Goal: Task Accomplishment & Management: Complete application form

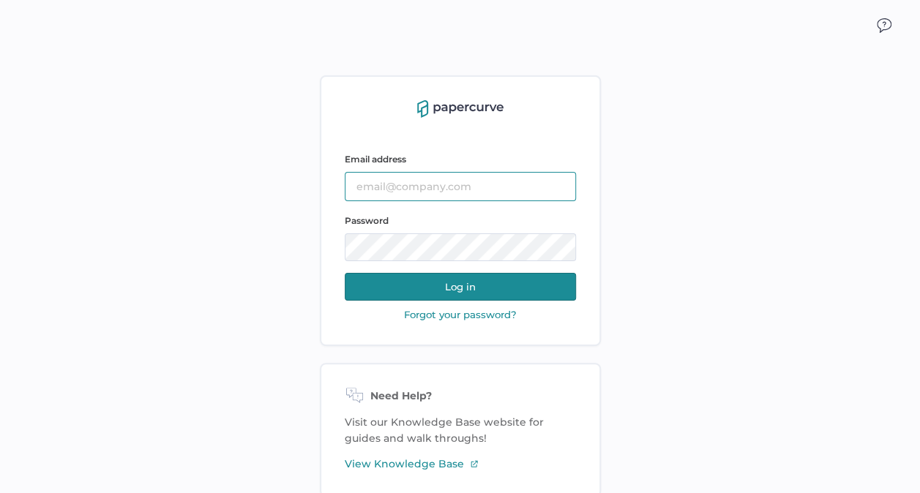
type input "[EMAIL_ADDRESS][DOMAIN_NAME]"
click at [485, 280] on button "Log in" at bounding box center [460, 287] width 231 height 28
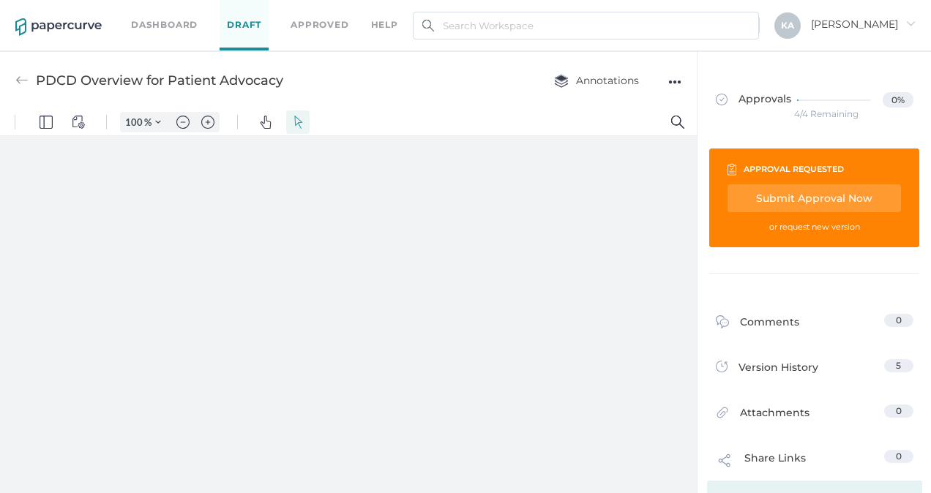
type input "138"
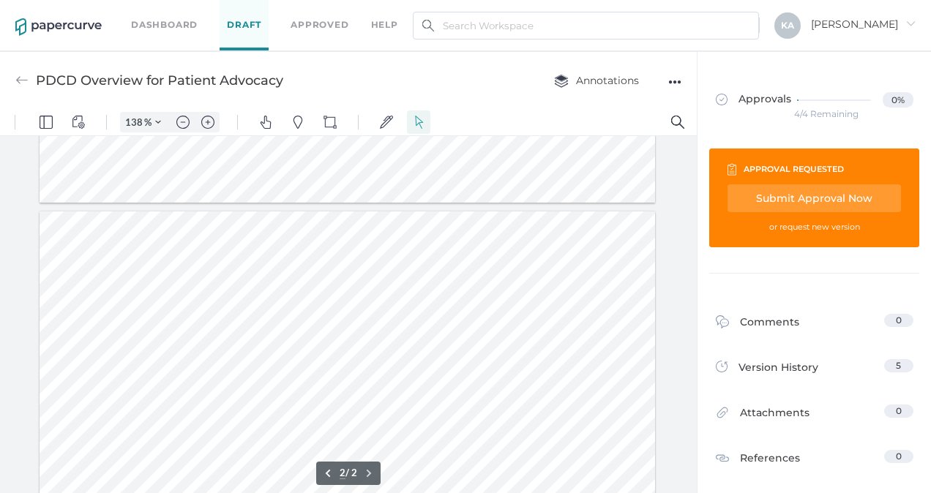
type input "1"
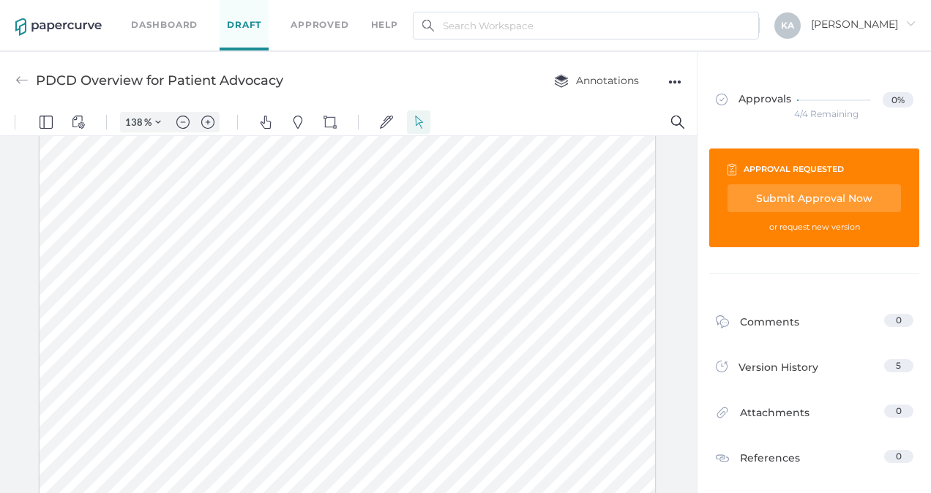
drag, startPoint x: 168, startPoint y: 259, endPoint x: 259, endPoint y: 262, distance: 90.8
click at [259, 262] on div at bounding box center [348, 173] width 616 height 797
click at [167, 296] on img "Text Popup" at bounding box center [168, 295] width 13 height 13
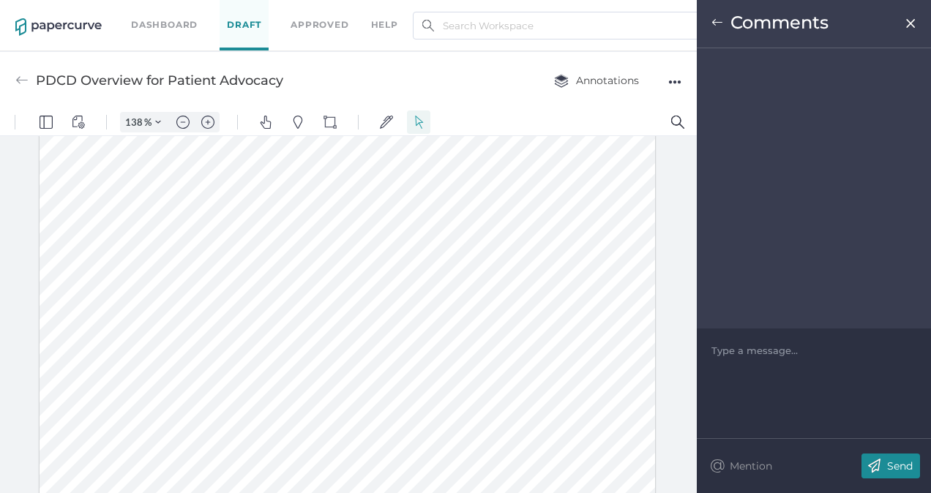
click at [777, 351] on div at bounding box center [814, 350] width 204 height 15
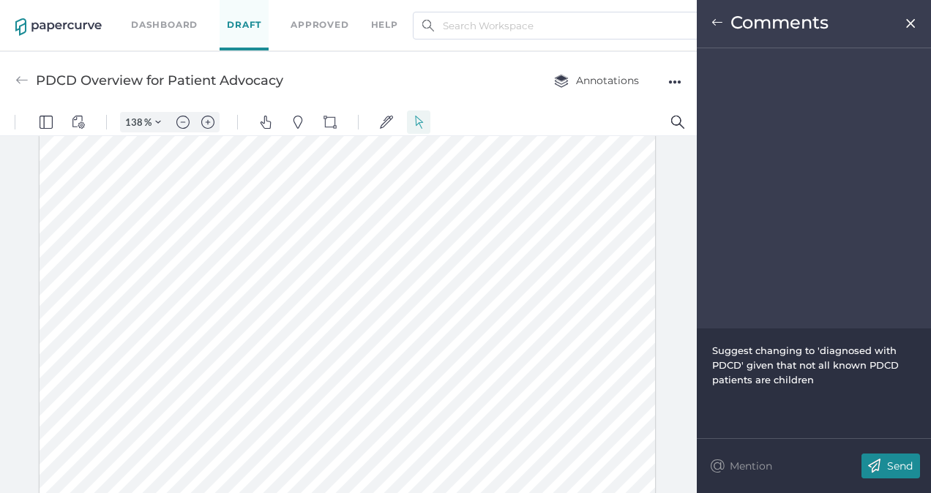
click at [894, 464] on p "Send" at bounding box center [900, 466] width 26 height 13
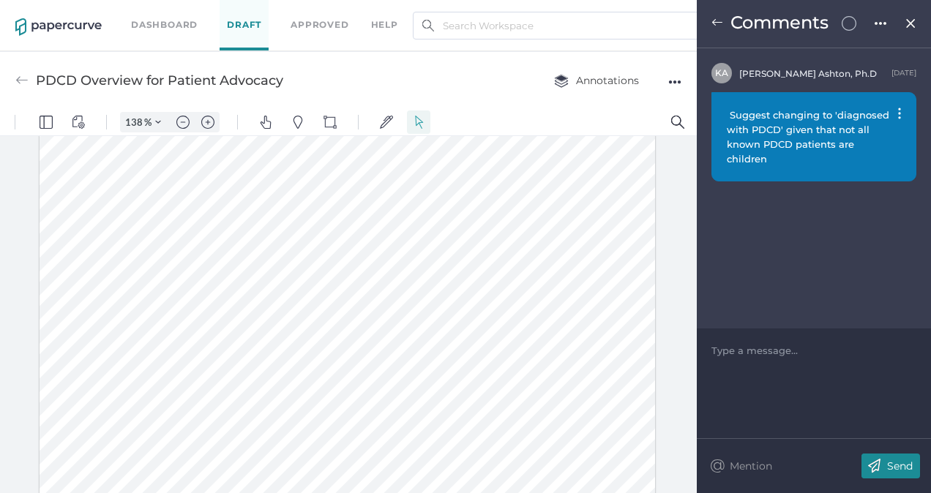
click at [416, 224] on div at bounding box center [348, 173] width 616 height 797
type input "2"
drag, startPoint x: 199, startPoint y: 276, endPoint x: 229, endPoint y: 275, distance: 30.0
click at [229, 275] on div at bounding box center [348, 466] width 616 height 797
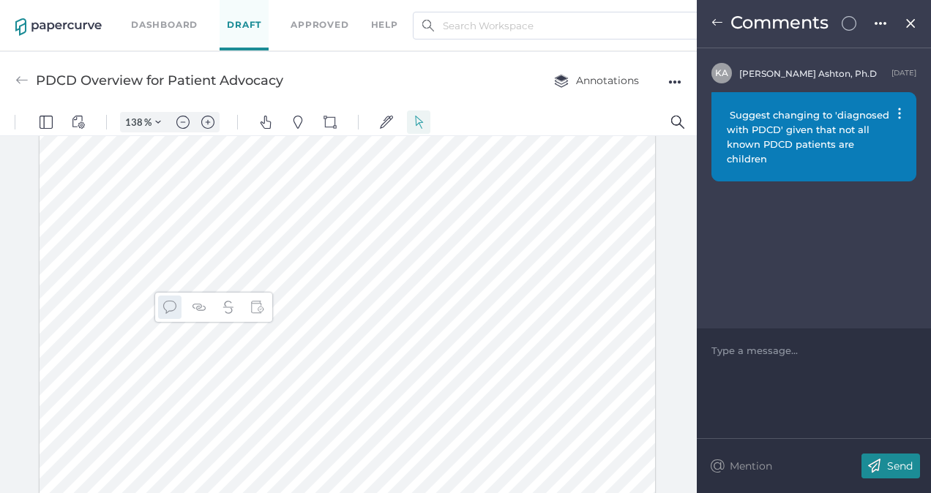
click at [169, 305] on img "Text Popup" at bounding box center [169, 307] width 13 height 13
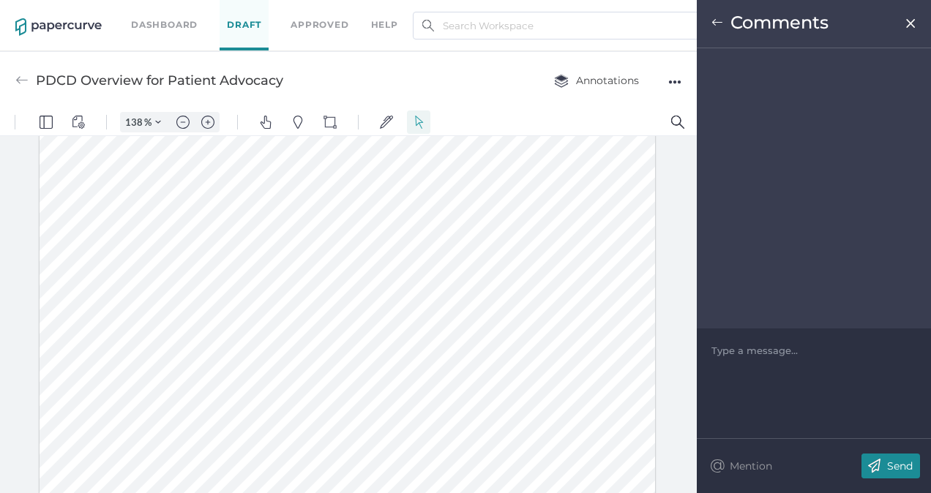
click at [752, 356] on div at bounding box center [814, 350] width 204 height 15
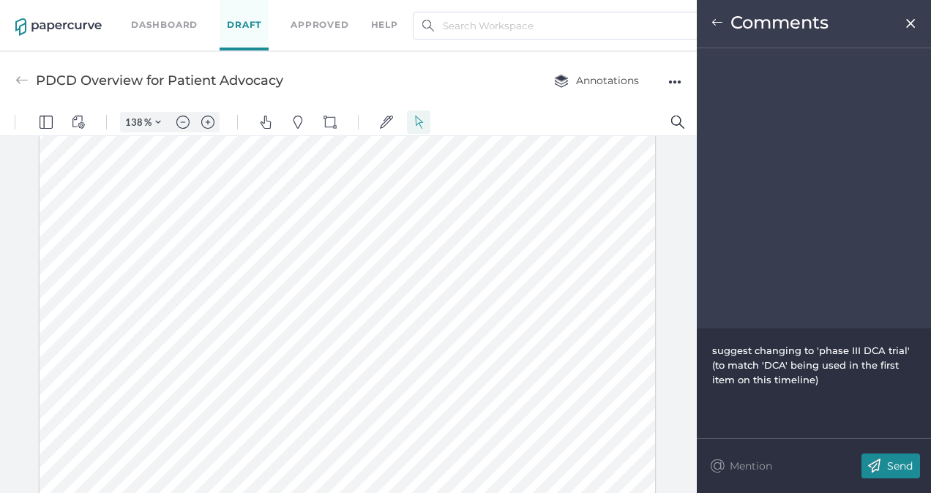
click at [897, 462] on p "Send" at bounding box center [900, 466] width 26 height 13
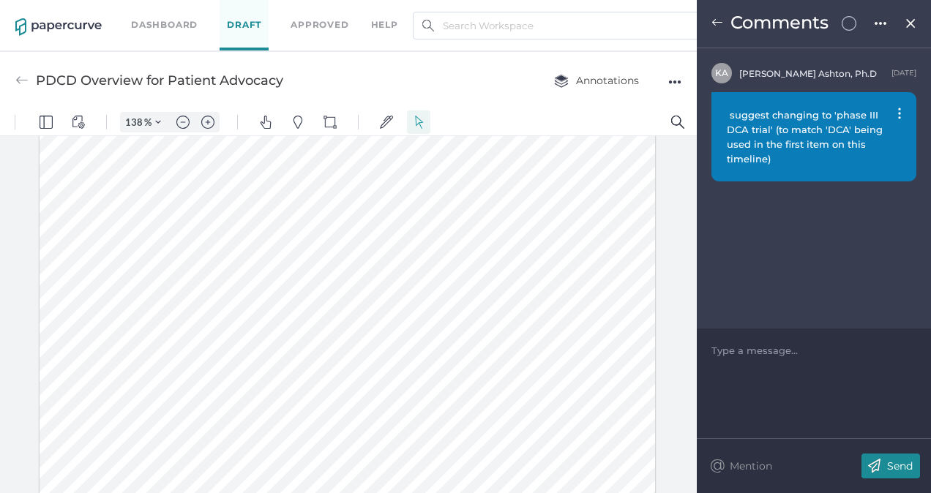
drag, startPoint x: 254, startPoint y: 220, endPoint x: 280, endPoint y: 228, distance: 26.6
click at [280, 228] on div at bounding box center [348, 466] width 616 height 797
click at [220, 258] on img "Text Popup" at bounding box center [221, 261] width 13 height 13
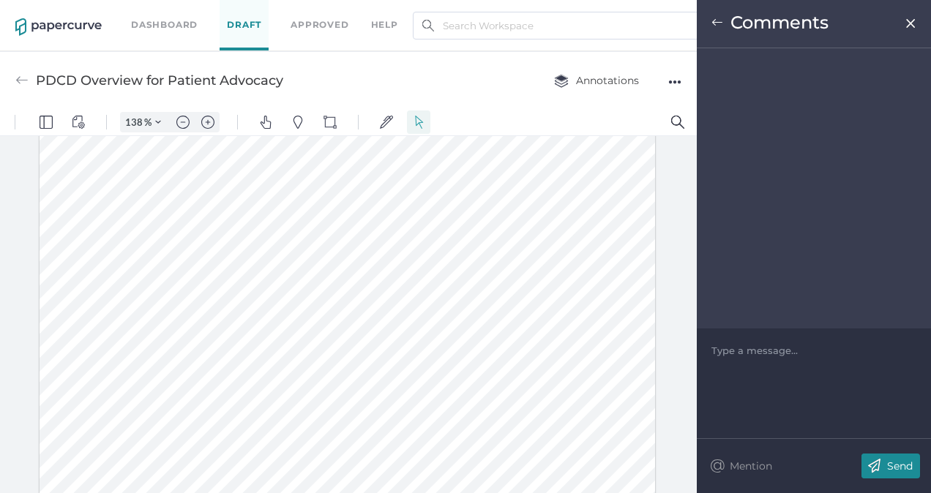
click at [795, 354] on div at bounding box center [814, 350] width 204 height 15
click at [903, 460] on p "Send" at bounding box center [900, 466] width 26 height 13
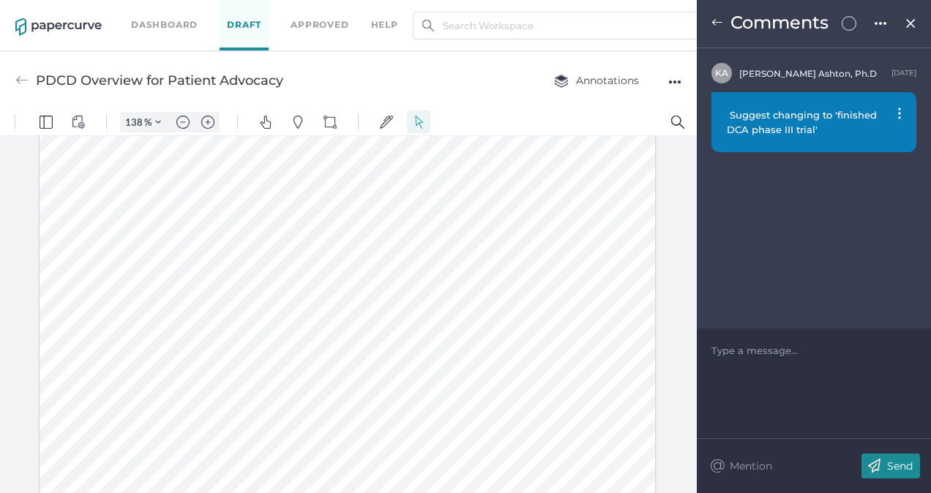
click at [215, 273] on div at bounding box center [348, 466] width 616 height 797
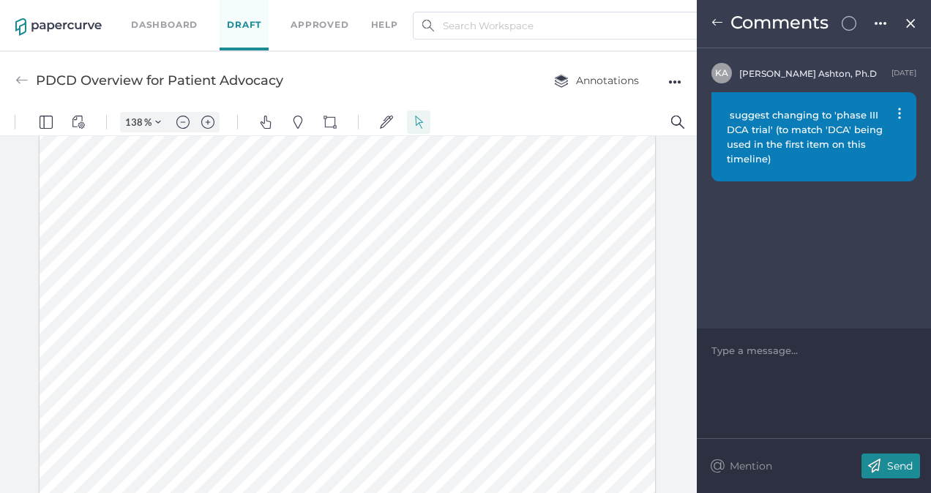
click at [263, 219] on div at bounding box center [348, 466] width 616 height 797
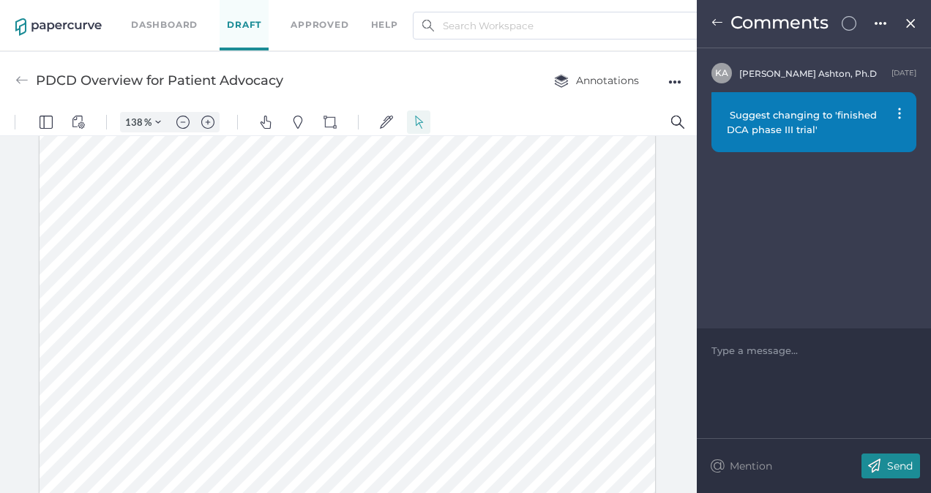
click at [214, 276] on div at bounding box center [348, 466] width 616 height 797
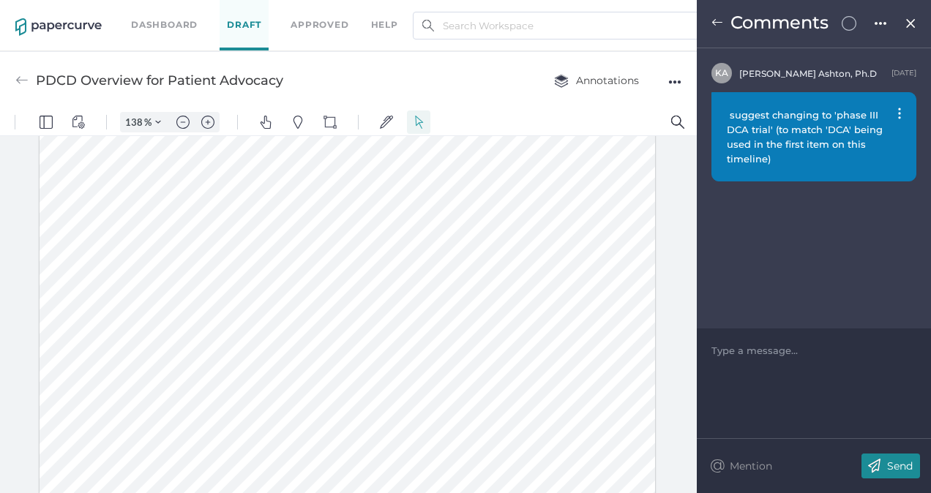
click at [900, 111] on img at bounding box center [899, 114] width 3 height 12
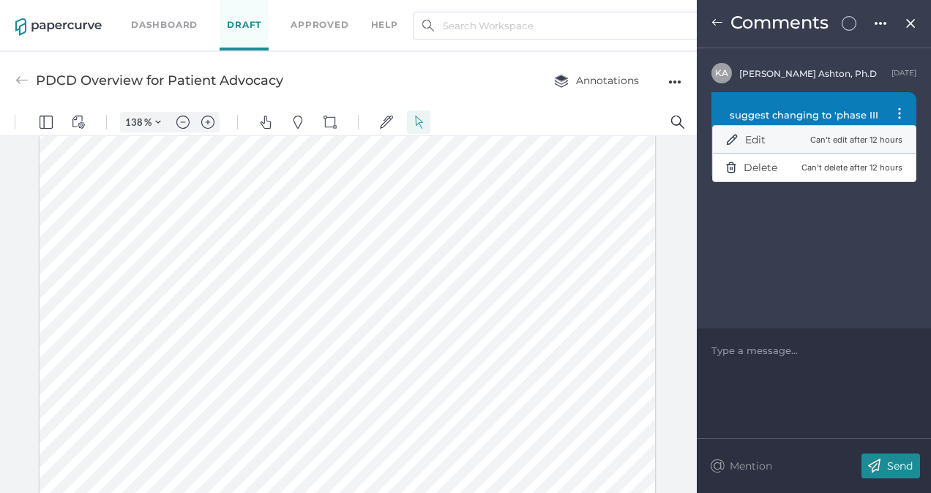
click at [776, 136] on div "Edit Can't edit after 12 hours" at bounding box center [814, 139] width 176 height 29
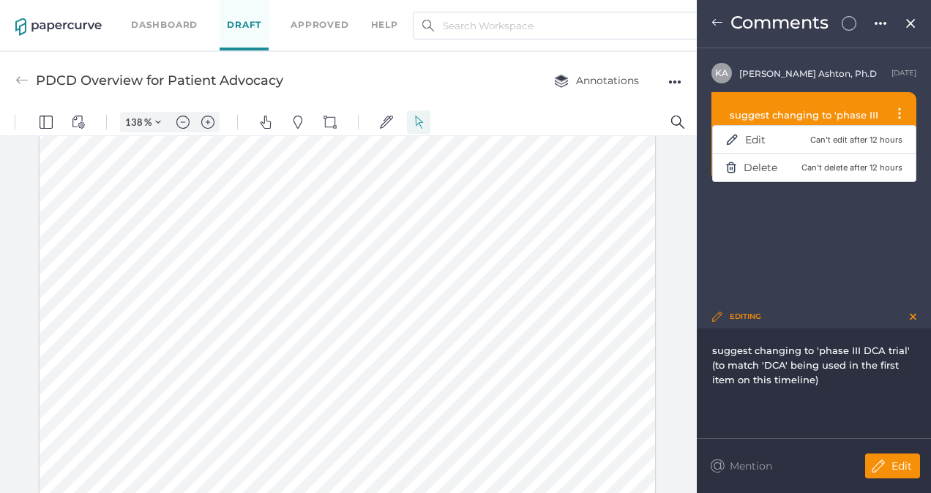
click at [820, 351] on span "suggest changing to 'phase III DCA trial' (to match 'DCA' being used in the fir…" at bounding box center [812, 365] width 201 height 41
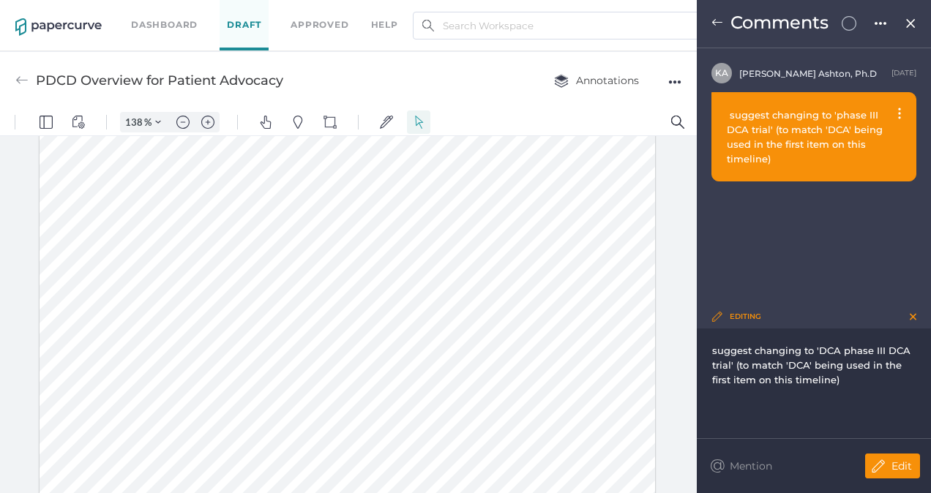
click at [711, 367] on div "suggest changing to 'DCA phase III DCA trial' (to match 'DCA' being used in the…" at bounding box center [814, 384] width 234 height 110
click at [712, 370] on span "suggest changing to 'DCA phase III DCA trial' (to match 'DCA' being used in the…" at bounding box center [812, 365] width 201 height 41
click at [843, 380] on div "suggest changing to 'DCA phase III trial' (to match 'DCA' being used in the fir…" at bounding box center [814, 365] width 204 height 44
click at [896, 460] on p "Edit" at bounding box center [901, 466] width 20 height 13
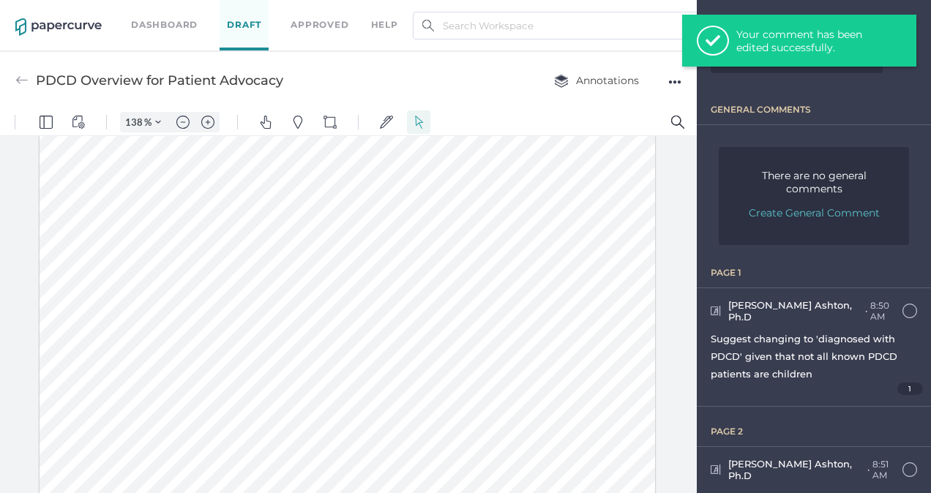
click at [268, 225] on div at bounding box center [348, 466] width 616 height 797
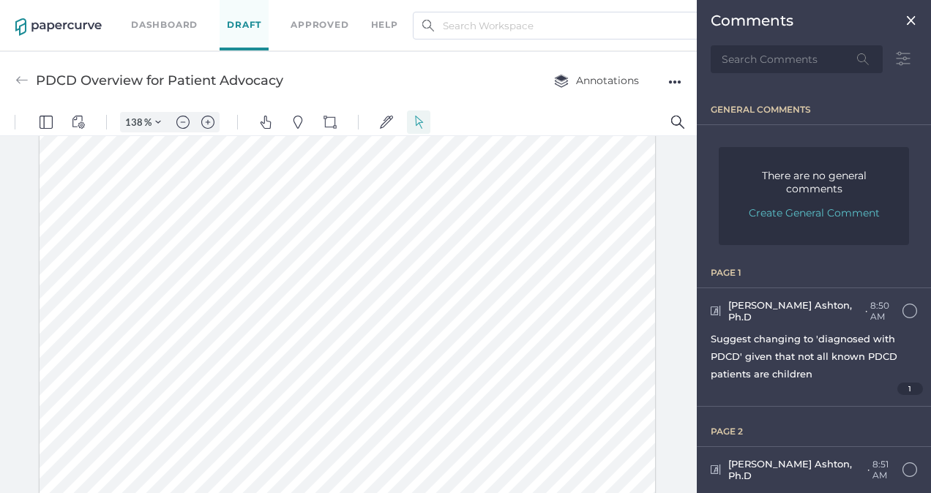
click at [430, 267] on div at bounding box center [348, 466] width 616 height 797
drag, startPoint x: 405, startPoint y: 257, endPoint x: 420, endPoint y: 258, distance: 14.7
click at [420, 258] on div at bounding box center [348, 466] width 616 height 797
click at [371, 288] on img "Text Popup" at bounding box center [368, 290] width 13 height 13
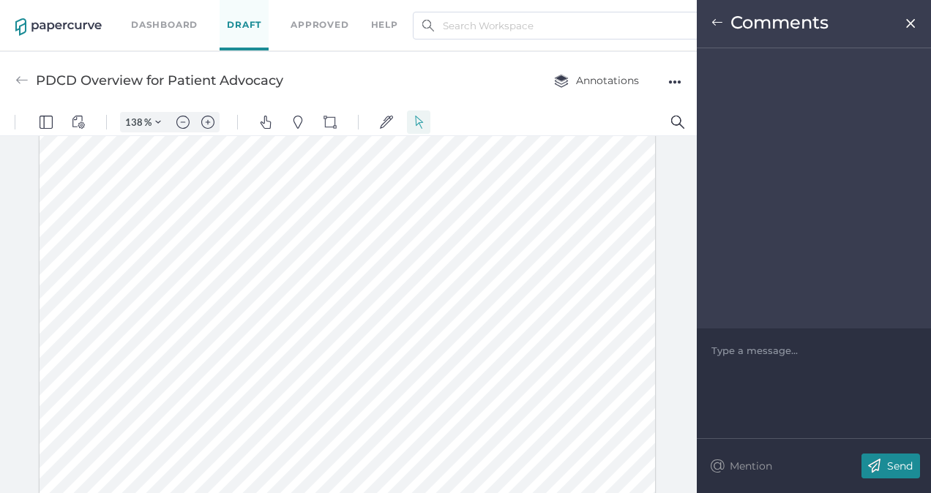
click at [764, 351] on div at bounding box center [814, 350] width 204 height 15
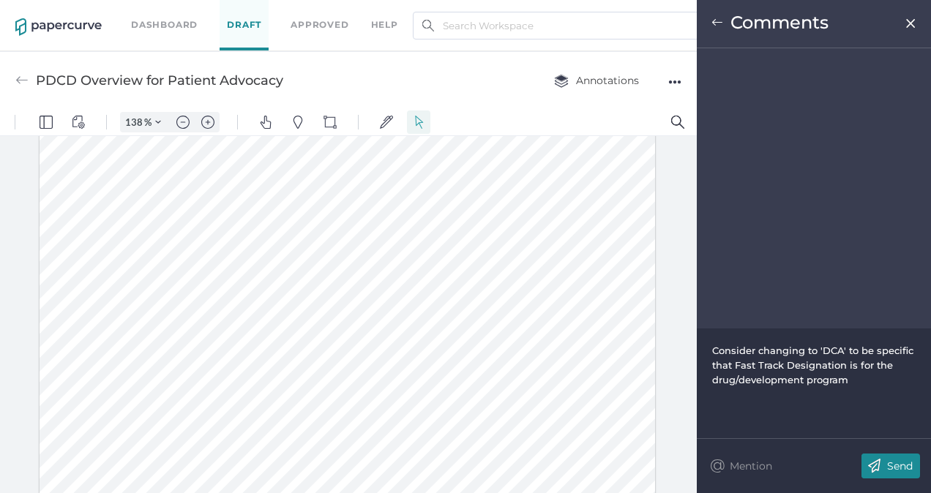
click at [907, 461] on p "Send" at bounding box center [900, 466] width 26 height 13
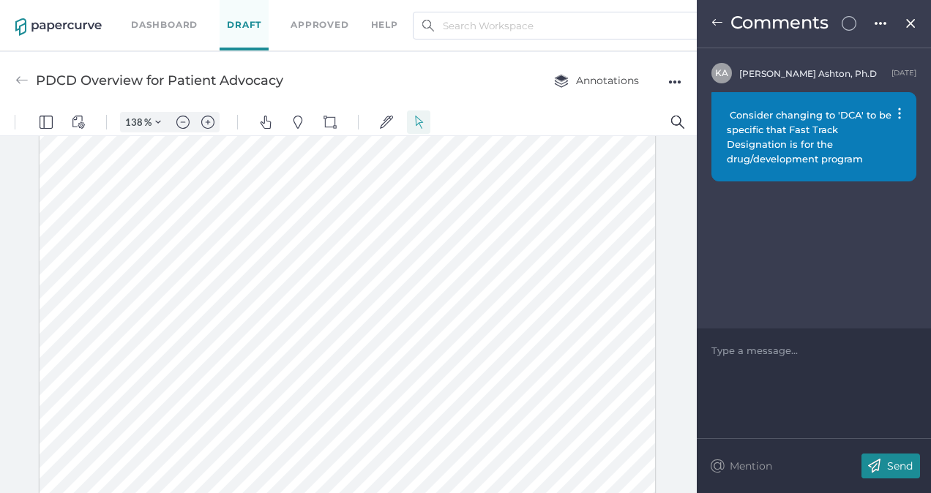
click at [474, 219] on div at bounding box center [348, 466] width 616 height 797
drag, startPoint x: 475, startPoint y: 220, endPoint x: 487, endPoint y: 220, distance: 12.5
click at [487, 220] on div at bounding box center [348, 466] width 616 height 797
click at [441, 253] on img "Text Popup" at bounding box center [436, 253] width 13 height 13
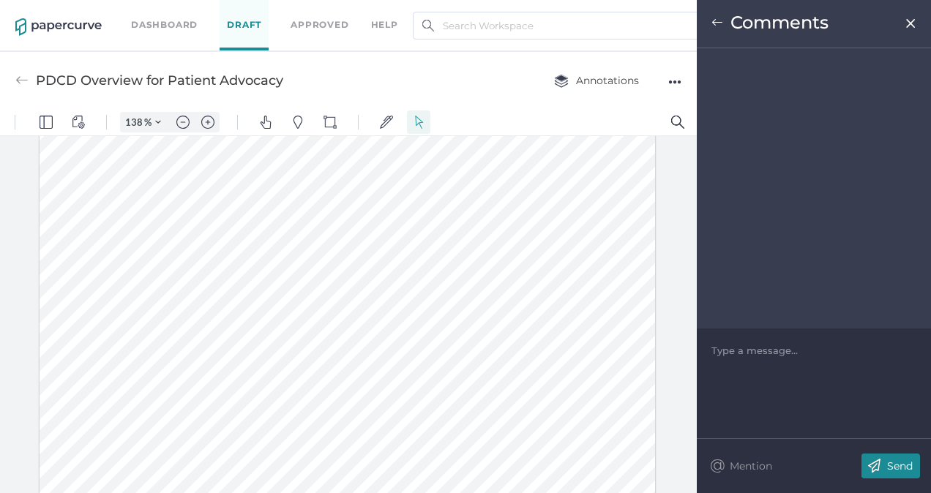
click at [754, 350] on div at bounding box center [814, 350] width 204 height 15
click at [895, 463] on p "Send" at bounding box center [900, 466] width 26 height 13
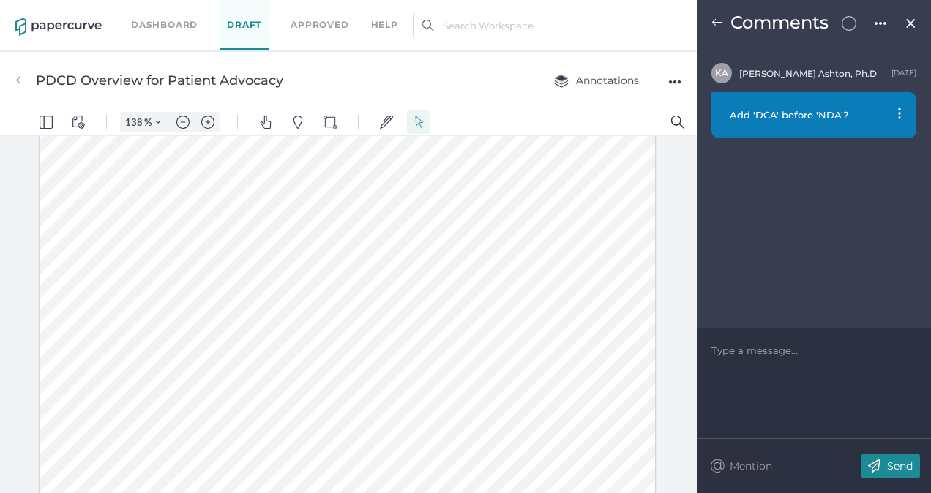
drag, startPoint x: 509, startPoint y: 257, endPoint x: 533, endPoint y: 259, distance: 23.5
click at [533, 259] on div at bounding box center [348, 466] width 616 height 797
click at [527, 256] on div at bounding box center [348, 466] width 616 height 797
click at [511, 257] on div at bounding box center [348, 466] width 616 height 797
drag, startPoint x: 511, startPoint y: 257, endPoint x: 531, endPoint y: 257, distance: 19.8
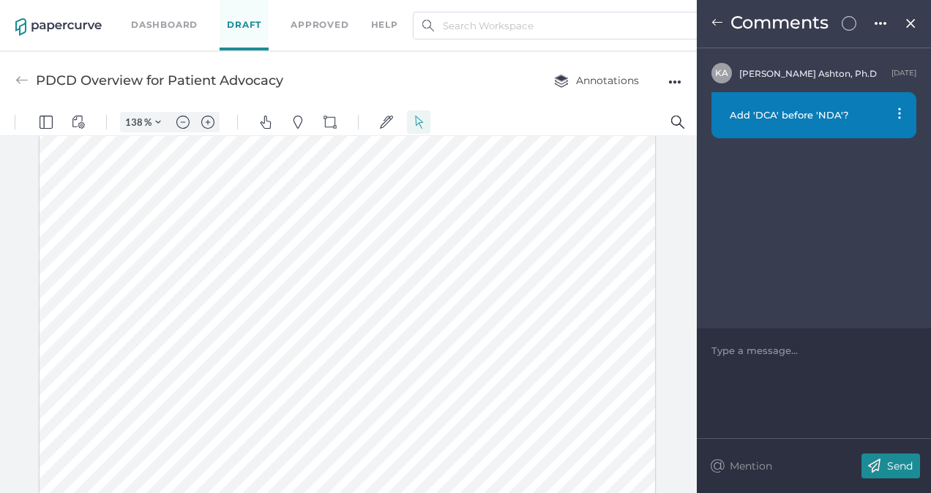
click at [531, 257] on div at bounding box center [348, 466] width 616 height 797
click at [479, 286] on img "Text Popup" at bounding box center [477, 290] width 13 height 13
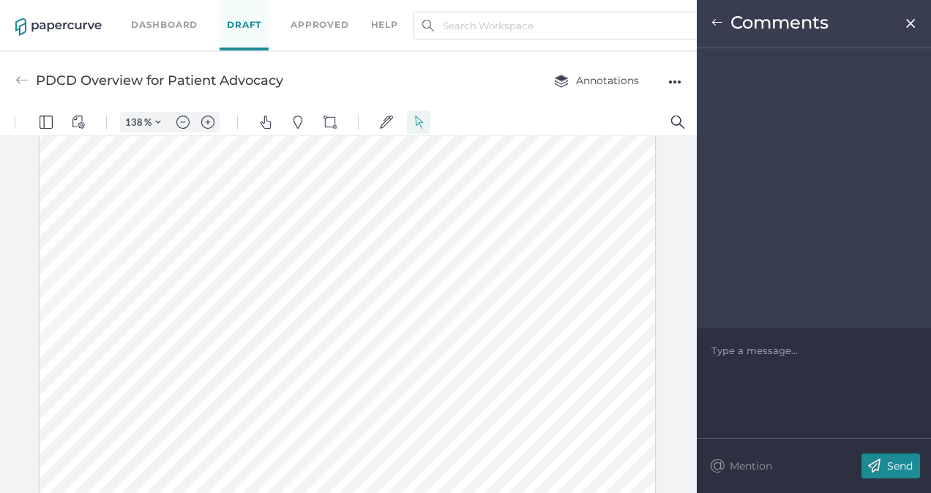
click at [738, 339] on div "Type a message..." at bounding box center [813, 351] width 205 height 44
click at [744, 345] on div at bounding box center [814, 350] width 204 height 15
click at [900, 465] on p "Send" at bounding box center [900, 466] width 26 height 13
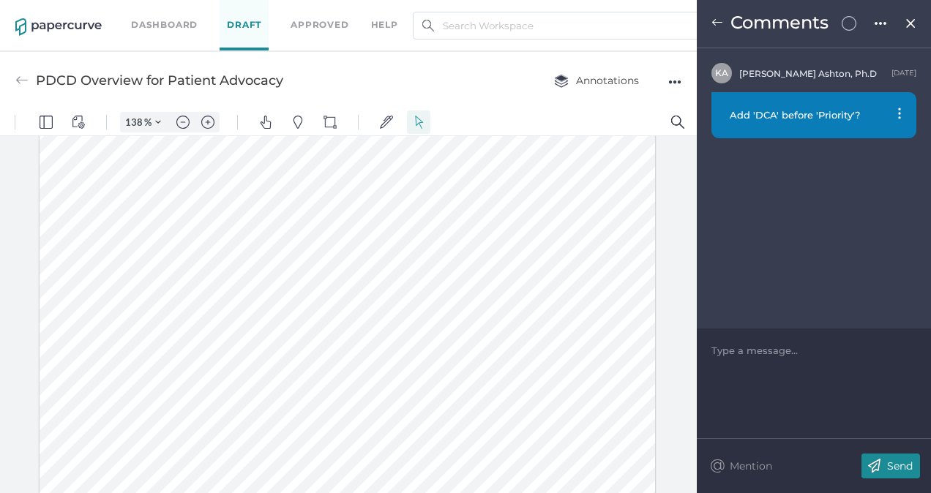
click at [593, 215] on div at bounding box center [348, 466] width 616 height 797
click at [574, 212] on div at bounding box center [348, 466] width 616 height 797
click at [572, 212] on div at bounding box center [348, 466] width 616 height 797
drag, startPoint x: 572, startPoint y: 212, endPoint x: 598, endPoint y: 226, distance: 29.5
click at [598, 226] on div at bounding box center [348, 466] width 616 height 797
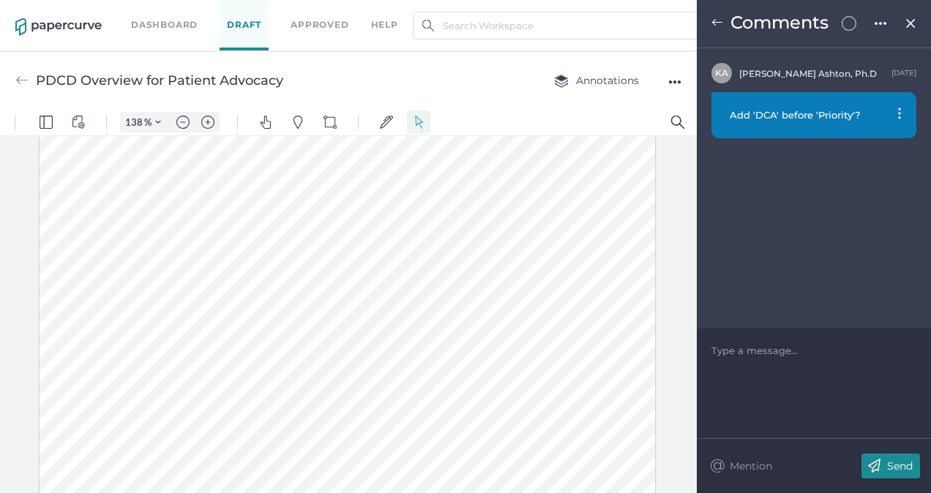
click at [588, 220] on div at bounding box center [348, 466] width 616 height 797
drag, startPoint x: 573, startPoint y: 213, endPoint x: 604, endPoint y: 229, distance: 34.7
click at [604, 229] on div at bounding box center [348, 466] width 616 height 797
click at [543, 261] on img "Text Popup" at bounding box center [545, 261] width 13 height 13
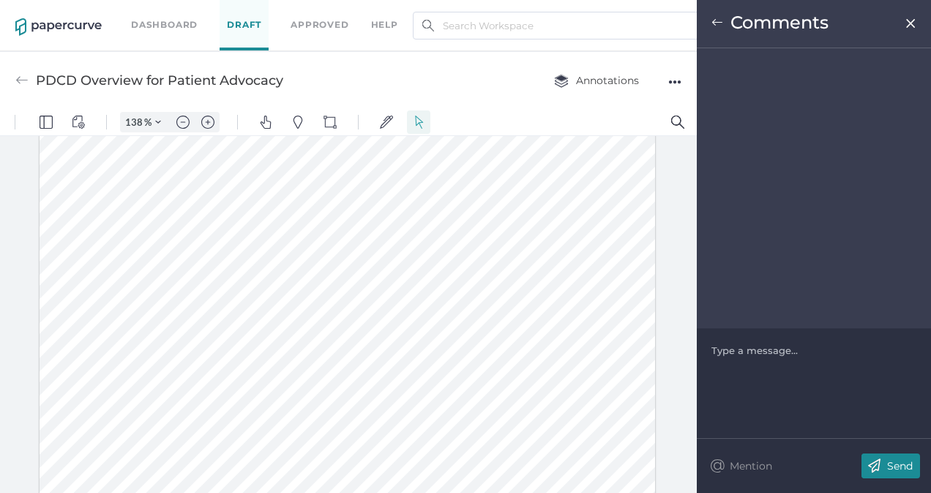
click at [770, 348] on div at bounding box center [814, 350] width 204 height 15
click at [733, 350] on span "Add 'for potential PDCD treatment'" at bounding box center [798, 351] width 172 height 12
click at [897, 464] on p "Send" at bounding box center [900, 466] width 26 height 13
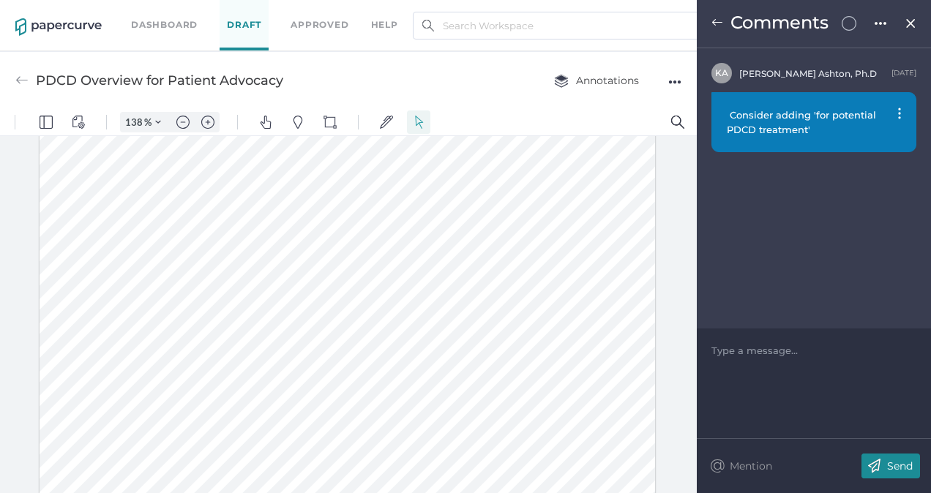
click at [365, 329] on div at bounding box center [348, 466] width 616 height 797
click at [910, 23] on img at bounding box center [911, 24] width 12 height 12
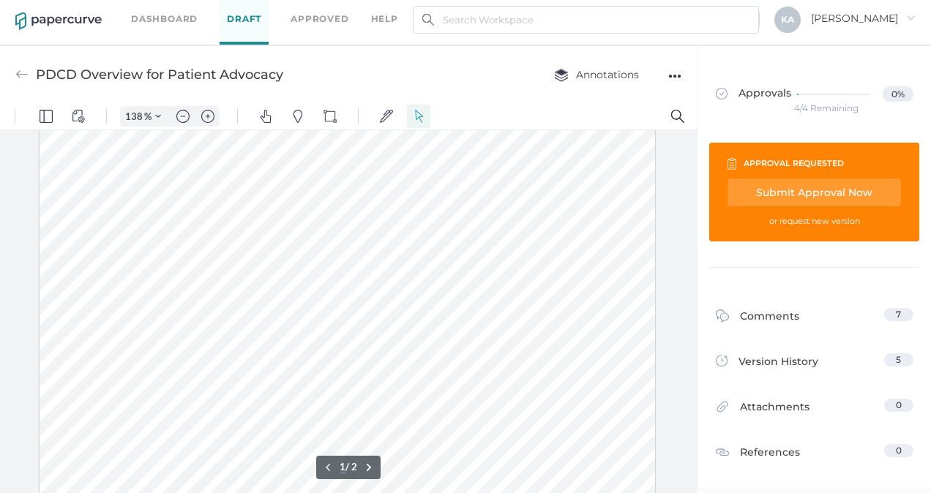
scroll to position [366, 0]
type input "2"
click at [827, 190] on div "Submit Approval Now" at bounding box center [814, 193] width 173 height 28
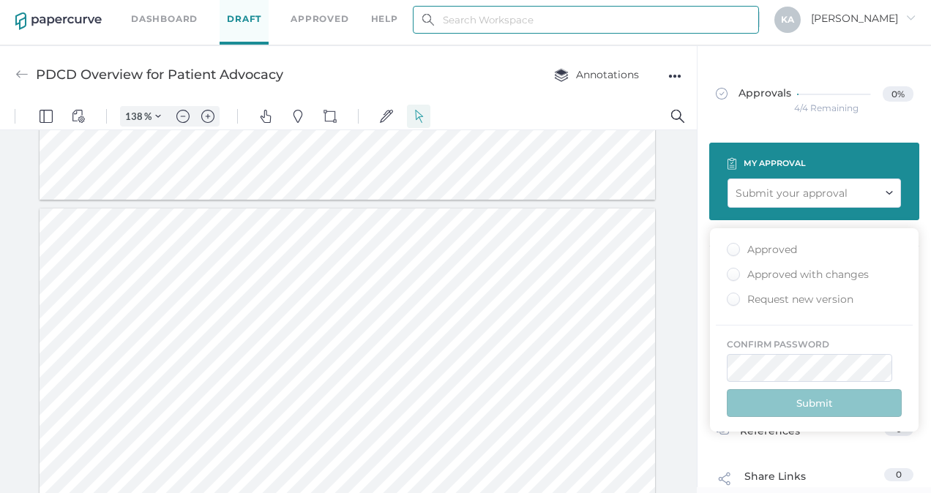
type input "kashton@saolrx.com"
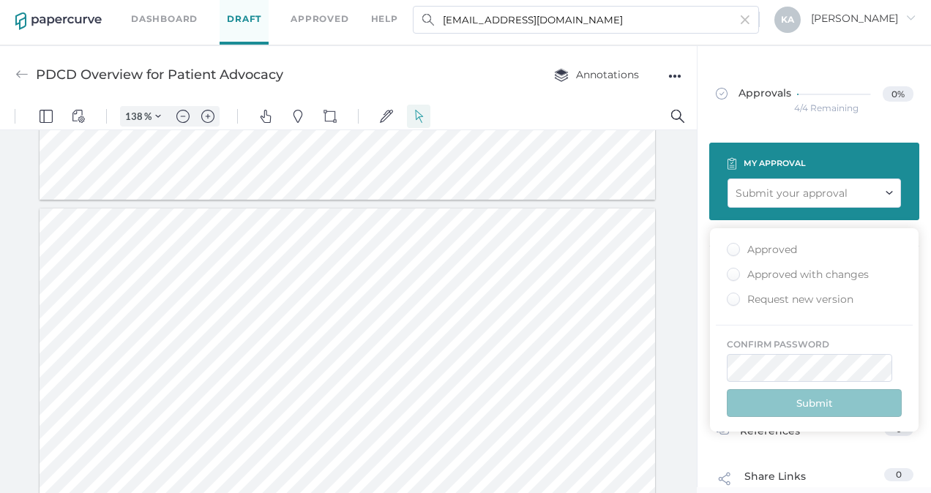
click at [735, 247] on div "Approved" at bounding box center [762, 250] width 70 height 14
click at [730, 245] on input "Approved" at bounding box center [730, 245] width 0 height 0
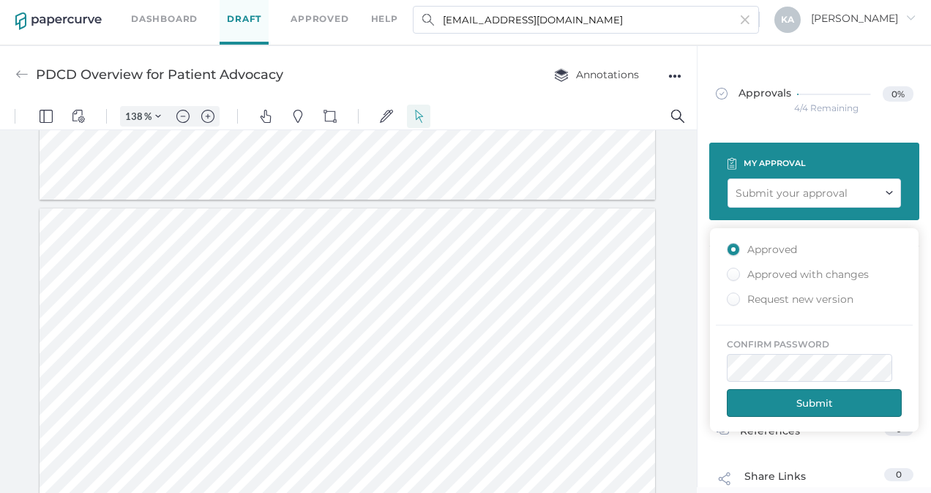
click at [829, 397] on button "Submit" at bounding box center [814, 403] width 175 height 28
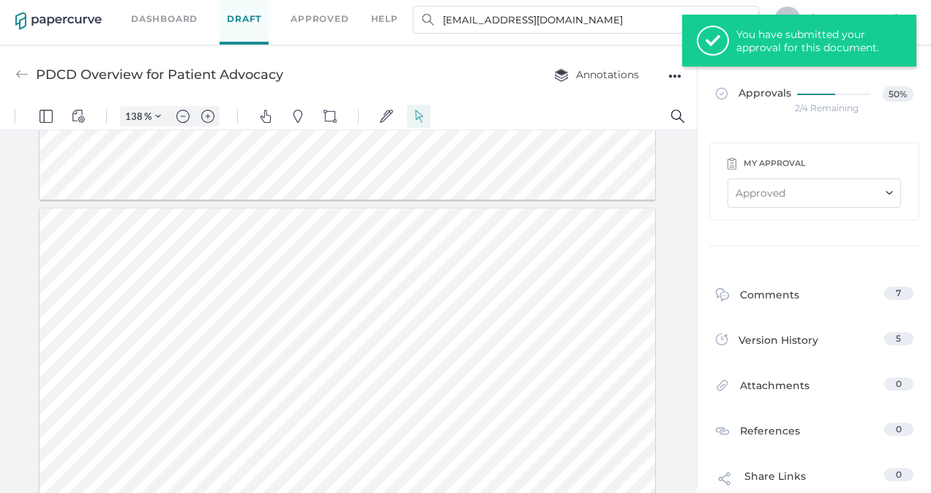
click at [166, 15] on link "Dashboard" at bounding box center [164, 19] width 67 height 16
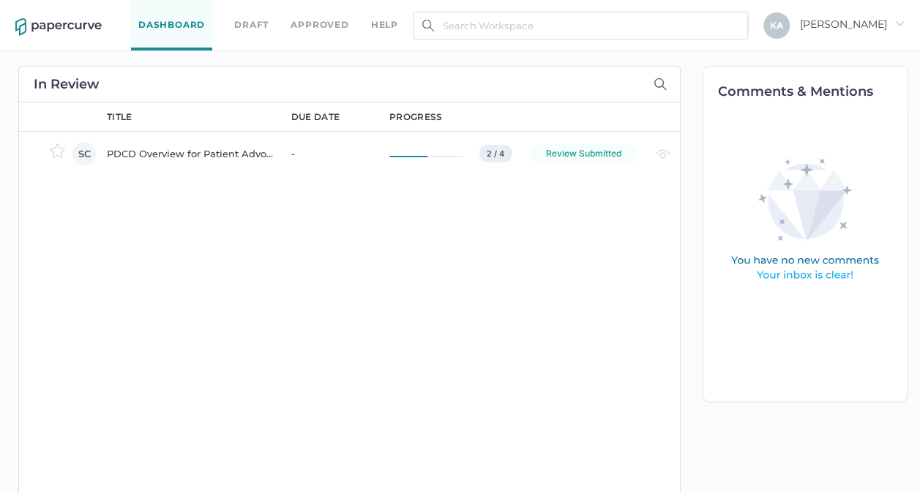
click at [253, 18] on link "Draft" at bounding box center [251, 25] width 34 height 16
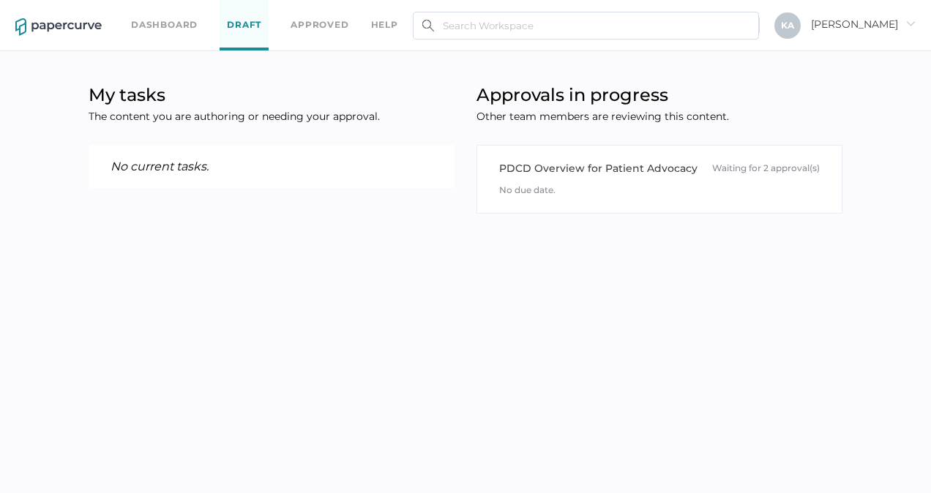
click at [160, 23] on link "Dashboard" at bounding box center [164, 25] width 67 height 16
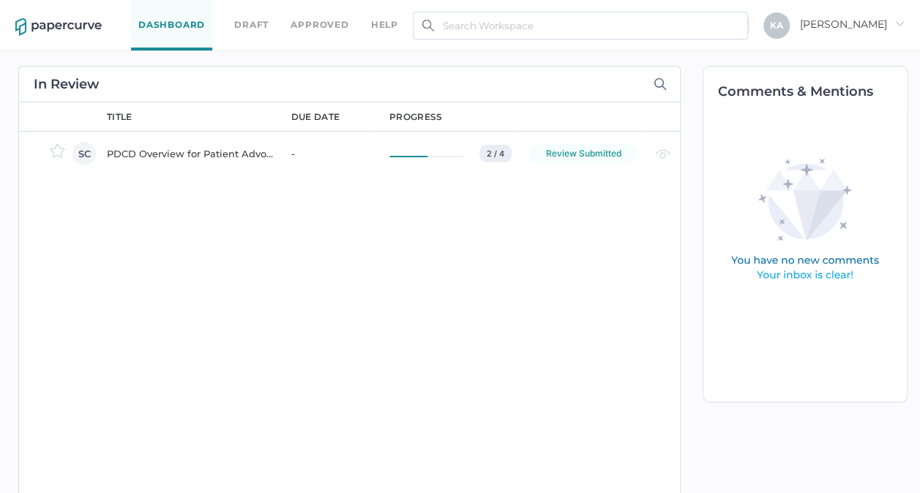
click at [154, 149] on div "PDCD Overview for Patient Advocacy" at bounding box center [190, 154] width 167 height 18
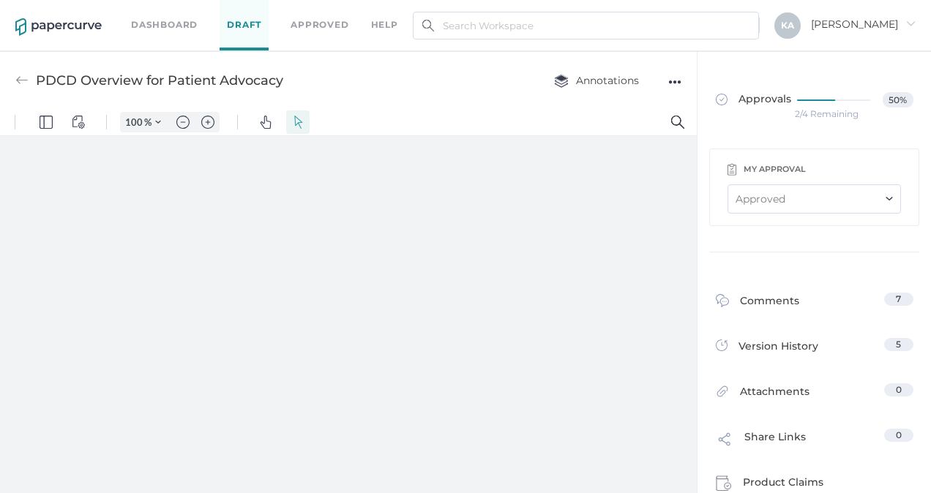
type input "138"
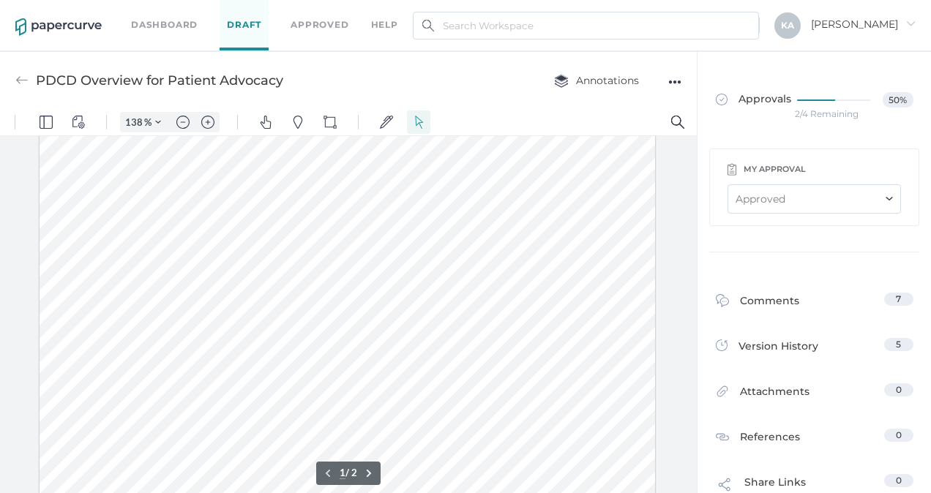
scroll to position [296, 0]
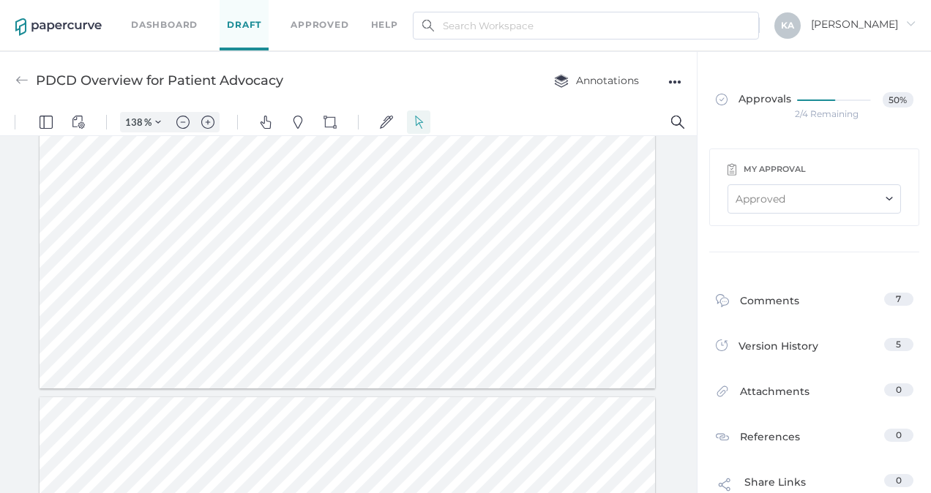
type input "2"
